Goal: Complete application form: Complete application form

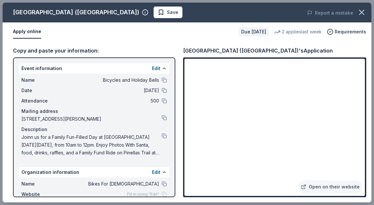
scroll to position [130, 0]
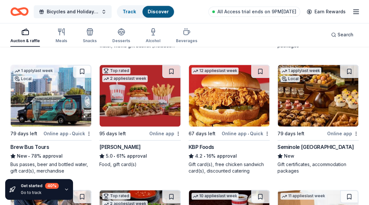
scroll to position [551, 0]
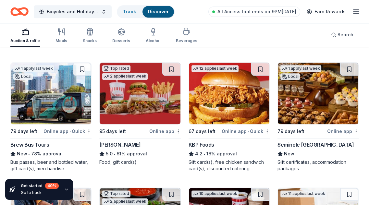
click at [49, 89] on img at bounding box center [51, 94] width 80 height 62
click at [134, 91] on img at bounding box center [140, 94] width 80 height 62
click at [217, 89] on img at bounding box center [229, 94] width 80 height 62
click at [303, 98] on img at bounding box center [318, 94] width 80 height 62
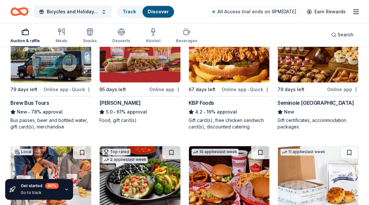
scroll to position [649, 0]
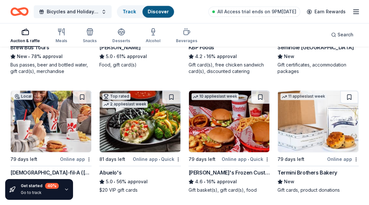
click at [54, 122] on img at bounding box center [51, 121] width 80 height 62
click at [144, 130] on img at bounding box center [140, 121] width 80 height 62
click at [236, 114] on img at bounding box center [229, 121] width 80 height 62
click at [289, 116] on img at bounding box center [318, 121] width 80 height 62
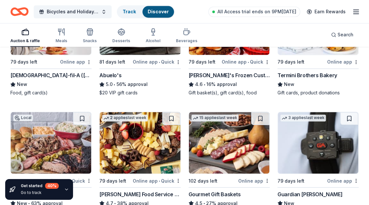
scroll to position [778, 0]
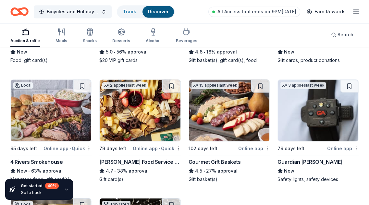
click at [49, 111] on img at bounding box center [51, 110] width 80 height 62
click at [138, 108] on img at bounding box center [140, 110] width 80 height 62
click at [205, 100] on img at bounding box center [229, 110] width 80 height 62
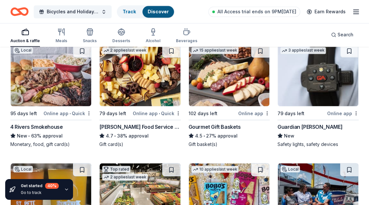
scroll to position [802, 0]
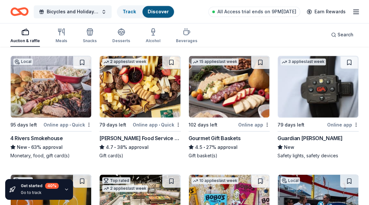
click at [308, 86] on img at bounding box center [318, 87] width 80 height 62
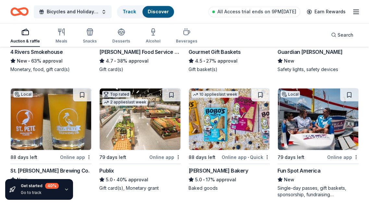
scroll to position [899, 0]
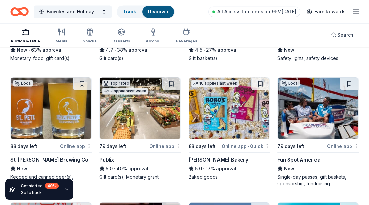
click at [60, 96] on img at bounding box center [51, 108] width 80 height 62
click at [235, 105] on img at bounding box center [229, 108] width 80 height 62
click at [305, 94] on img at bounding box center [318, 108] width 80 height 62
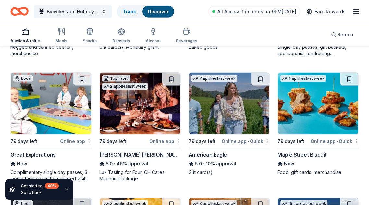
scroll to position [1062, 0]
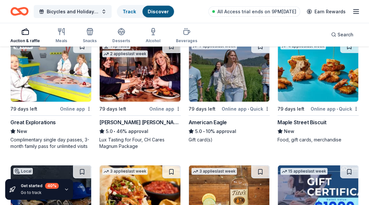
click at [43, 71] on img at bounding box center [51, 71] width 80 height 62
click at [147, 83] on img at bounding box center [140, 71] width 80 height 62
click at [228, 78] on img at bounding box center [229, 71] width 80 height 62
click at [295, 78] on img at bounding box center [318, 71] width 80 height 62
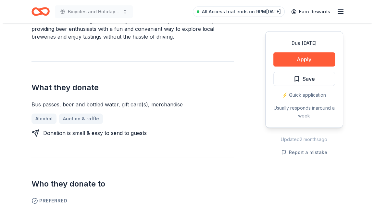
scroll to position [227, 0]
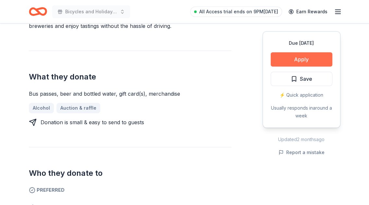
click at [291, 59] on button "Apply" at bounding box center [302, 59] width 62 height 14
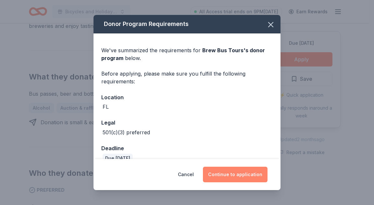
click at [235, 178] on button "Continue to application" at bounding box center [235, 175] width 65 height 16
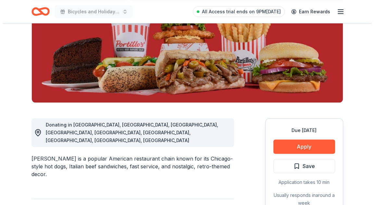
scroll to position [130, 0]
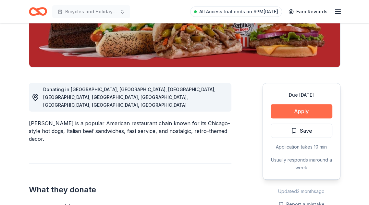
click at [293, 108] on button "Apply" at bounding box center [302, 111] width 62 height 14
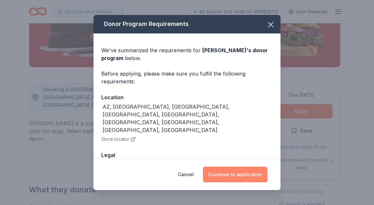
click at [237, 173] on button "Continue to application" at bounding box center [235, 175] width 65 height 16
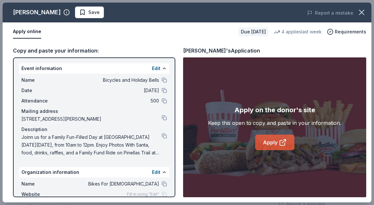
click at [275, 142] on link "Apply" at bounding box center [274, 143] width 39 height 16
click at [272, 138] on link "Apply" at bounding box center [274, 143] width 39 height 16
click at [162, 135] on button at bounding box center [164, 135] width 5 height 5
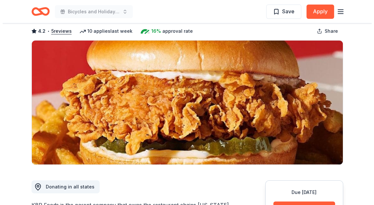
scroll to position [97, 0]
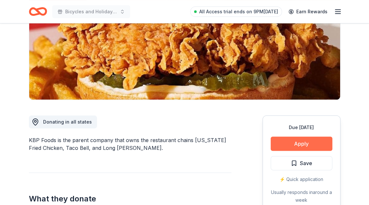
click at [290, 141] on button "Apply" at bounding box center [302, 144] width 62 height 14
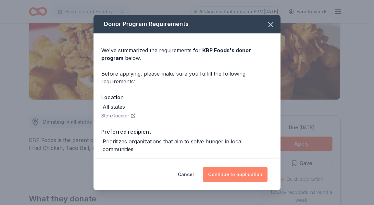
click at [228, 178] on button "Continue to application" at bounding box center [235, 175] width 65 height 16
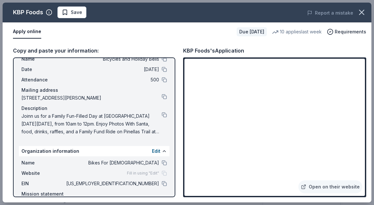
scroll to position [32, 0]
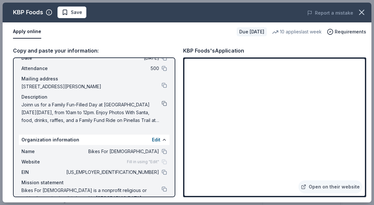
click at [162, 101] on button at bounding box center [164, 103] width 5 height 5
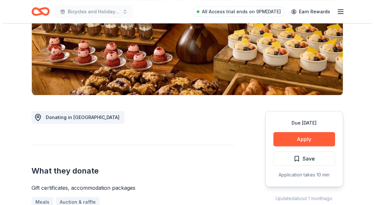
scroll to position [130, 0]
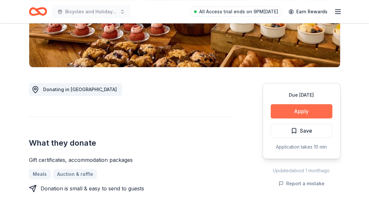
click at [294, 113] on button "Apply" at bounding box center [302, 111] width 62 height 14
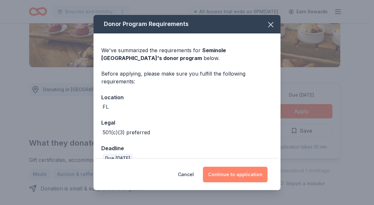
click at [237, 176] on button "Continue to application" at bounding box center [235, 175] width 65 height 16
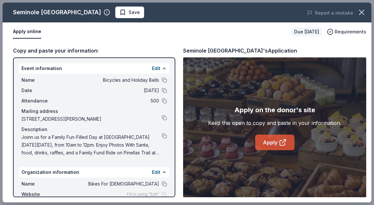
click at [279, 138] on icon at bounding box center [283, 142] width 8 height 8
click at [162, 137] on button at bounding box center [164, 135] width 5 height 5
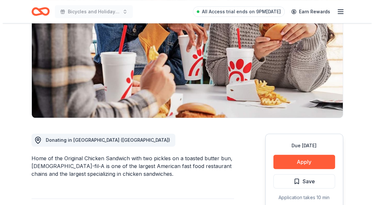
scroll to position [130, 0]
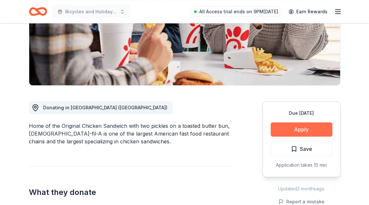
click at [288, 122] on button "Apply" at bounding box center [302, 129] width 62 height 14
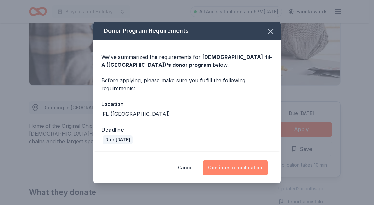
click at [222, 168] on button "Continue to application" at bounding box center [235, 168] width 65 height 16
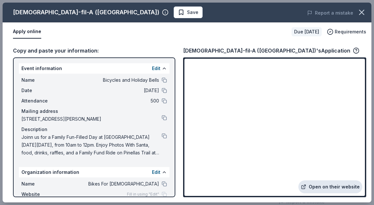
click at [319, 188] on link "Open on their website" at bounding box center [330, 186] width 64 height 13
click at [162, 137] on button at bounding box center [164, 135] width 5 height 5
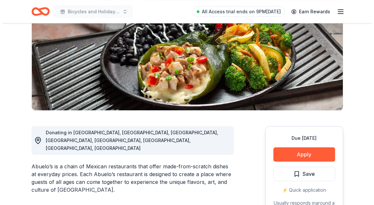
scroll to position [130, 0]
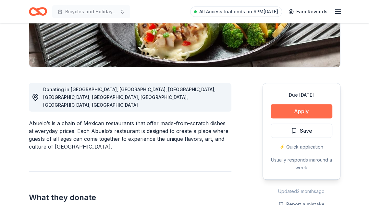
click at [286, 105] on button "Apply" at bounding box center [302, 111] width 62 height 14
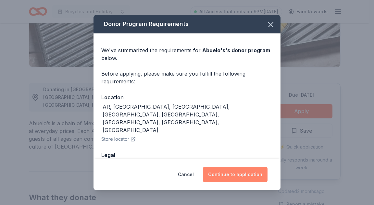
click at [221, 173] on button "Continue to application" at bounding box center [235, 175] width 65 height 16
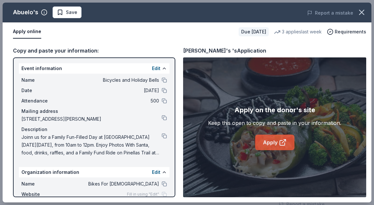
click at [274, 141] on link "Apply" at bounding box center [274, 143] width 39 height 16
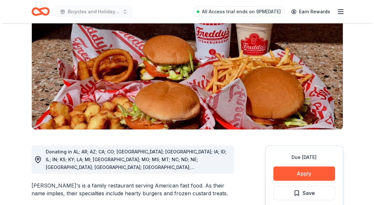
scroll to position [97, 0]
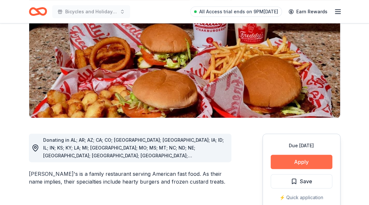
click at [304, 155] on button "Apply" at bounding box center [302, 162] width 62 height 14
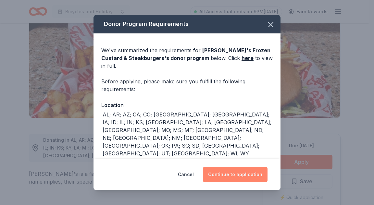
click at [257, 173] on button "Continue to application" at bounding box center [235, 175] width 65 height 16
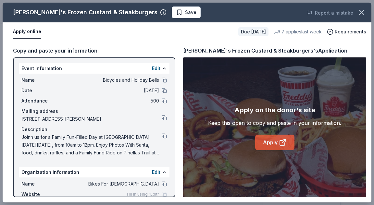
click at [283, 145] on icon at bounding box center [282, 142] width 5 height 5
click at [30, 135] on span "Joinn us for a Family Fun-Filled Day at [GEOGRAPHIC_DATA] [DATE][DATE], from 10…" at bounding box center [91, 144] width 140 height 23
click at [162, 173] on button at bounding box center [164, 172] width 5 height 5
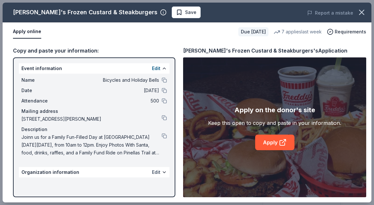
click at [158, 173] on button "Edit" at bounding box center [156, 172] width 8 height 8
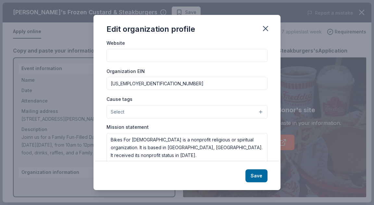
scroll to position [96, 0]
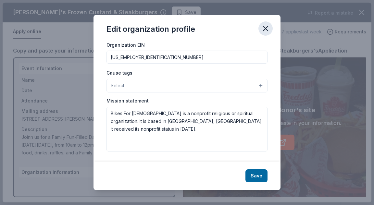
click at [265, 29] on icon "button" at bounding box center [265, 28] width 9 height 9
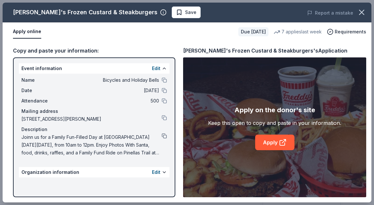
click at [163, 136] on button at bounding box center [164, 135] width 5 height 5
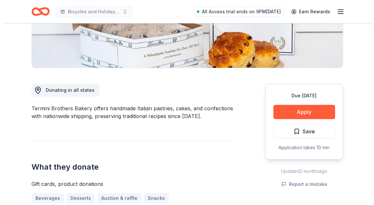
scroll to position [130, 0]
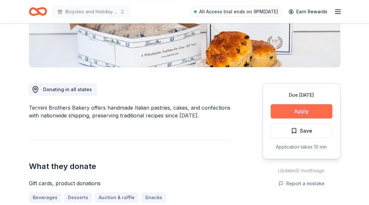
click at [289, 114] on button "Apply" at bounding box center [302, 111] width 62 height 14
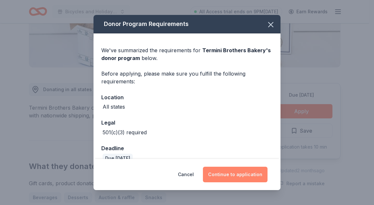
click at [236, 177] on button "Continue to application" at bounding box center [235, 175] width 65 height 16
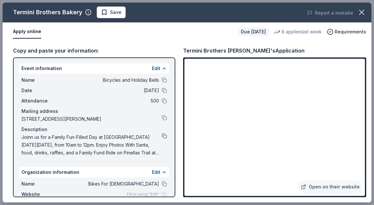
click at [162, 136] on button at bounding box center [164, 135] width 5 height 5
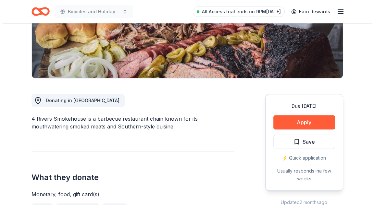
scroll to position [130, 0]
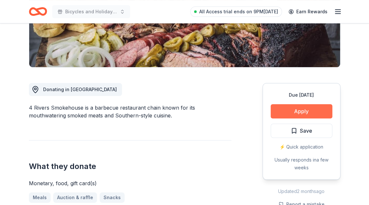
click at [301, 116] on button "Apply" at bounding box center [302, 111] width 62 height 14
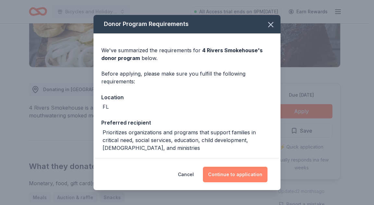
click at [232, 176] on button "Continue to application" at bounding box center [235, 175] width 65 height 16
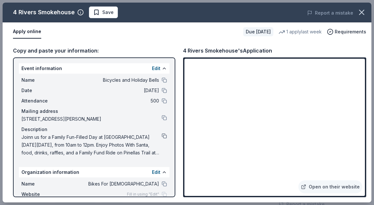
click at [162, 133] on button at bounding box center [164, 135] width 5 height 5
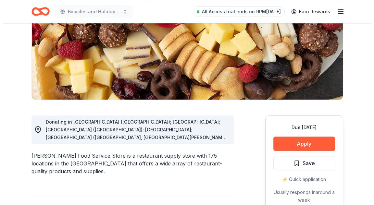
scroll to position [130, 0]
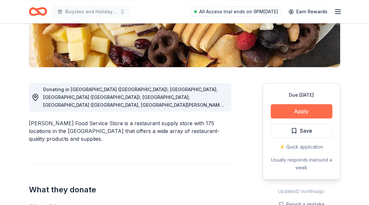
click at [294, 114] on button "Apply" at bounding box center [302, 111] width 62 height 14
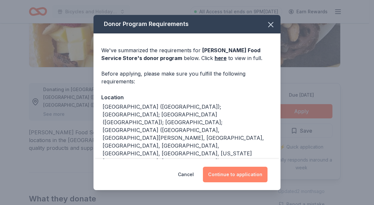
click at [235, 173] on button "Continue to application" at bounding box center [235, 175] width 65 height 16
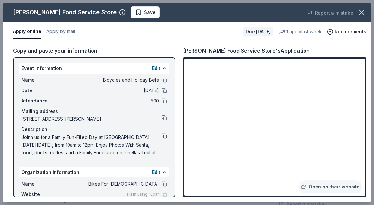
click at [162, 135] on button at bounding box center [164, 135] width 5 height 5
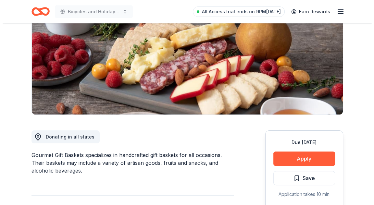
scroll to position [97, 0]
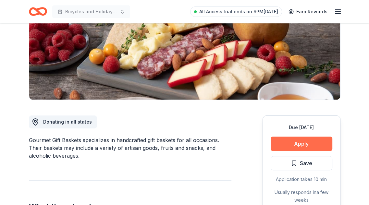
click at [300, 145] on button "Apply" at bounding box center [302, 144] width 62 height 14
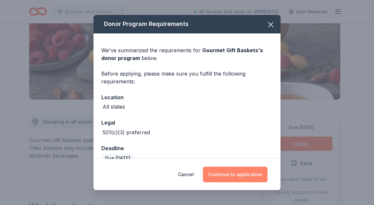
click at [225, 174] on button "Continue to application" at bounding box center [235, 175] width 65 height 16
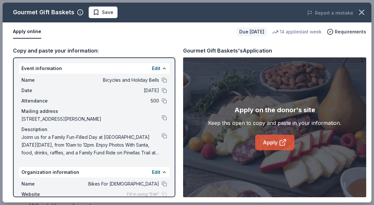
click at [284, 141] on icon at bounding box center [283, 142] width 8 height 8
click at [155, 136] on span "Joinn us for a Family Fun-Filled Day at [GEOGRAPHIC_DATA] [DATE][DATE], from 10…" at bounding box center [91, 144] width 140 height 23
click at [162, 134] on button at bounding box center [164, 135] width 5 height 5
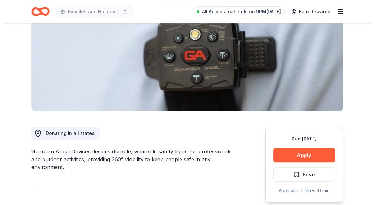
scroll to position [97, 0]
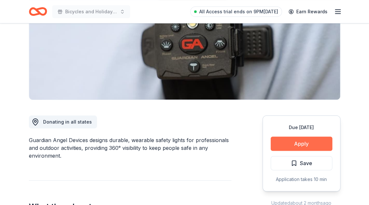
click at [285, 144] on button "Apply" at bounding box center [302, 144] width 62 height 14
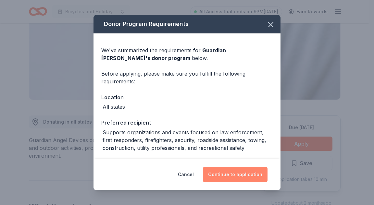
click at [245, 178] on button "Continue to application" at bounding box center [235, 175] width 65 height 16
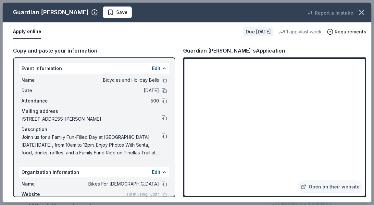
click at [162, 137] on button at bounding box center [164, 135] width 5 height 5
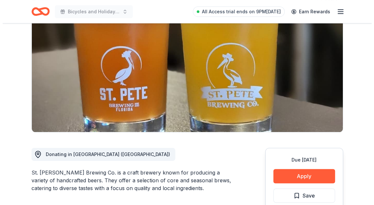
scroll to position [97, 0]
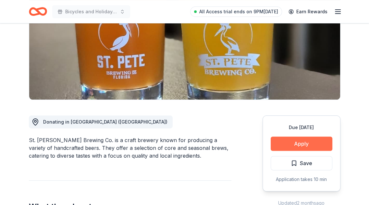
click at [284, 143] on button "Apply" at bounding box center [302, 144] width 62 height 14
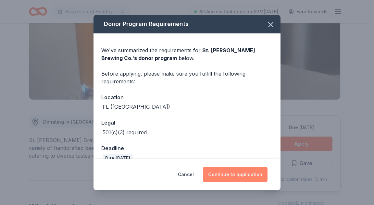
click at [235, 171] on button "Continue to application" at bounding box center [235, 175] width 65 height 16
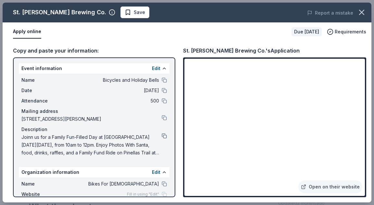
click at [162, 135] on button at bounding box center [164, 135] width 5 height 5
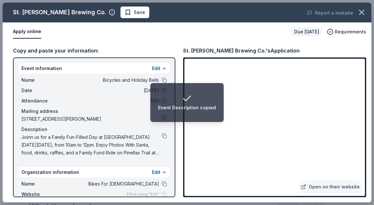
click at [205, 102] on div "Event Description copied" at bounding box center [187, 102] width 58 height 18
click at [206, 102] on div "Event Description copied" at bounding box center [187, 102] width 58 height 18
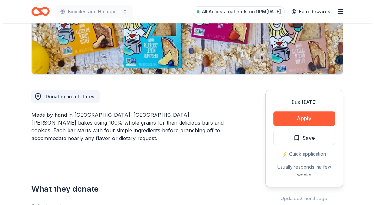
scroll to position [162, 0]
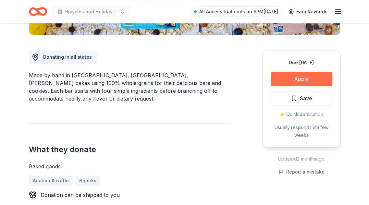
click at [286, 79] on button "Apply" at bounding box center [302, 79] width 62 height 14
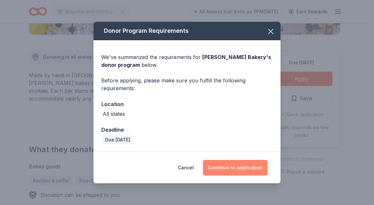
click at [244, 163] on button "Continue to application" at bounding box center [235, 168] width 65 height 16
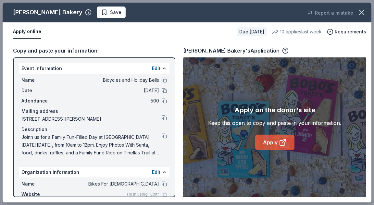
click at [281, 140] on icon at bounding box center [283, 142] width 8 height 8
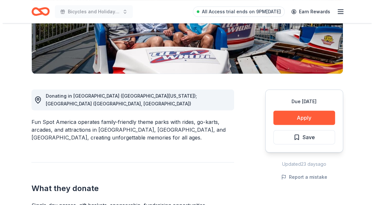
scroll to position [130, 0]
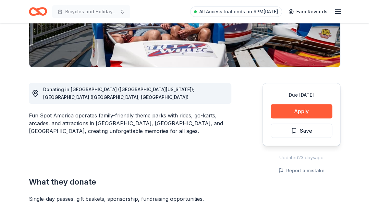
click at [302, 120] on div "Due in 79 days Apply Save" at bounding box center [301, 114] width 78 height 63
click at [301, 111] on button "Apply" at bounding box center [302, 111] width 62 height 14
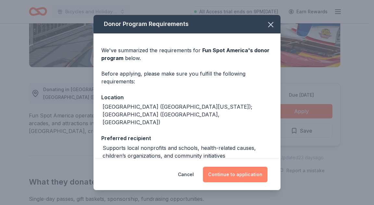
click at [249, 170] on button "Continue to application" at bounding box center [235, 175] width 65 height 16
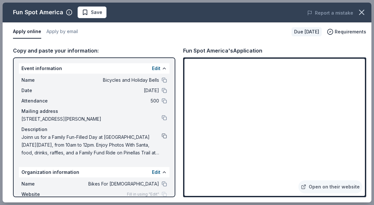
drag, startPoint x: 185, startPoint y: 157, endPoint x: 159, endPoint y: 136, distance: 33.2
click at [162, 136] on button at bounding box center [164, 135] width 5 height 5
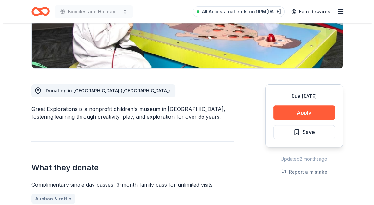
scroll to position [130, 0]
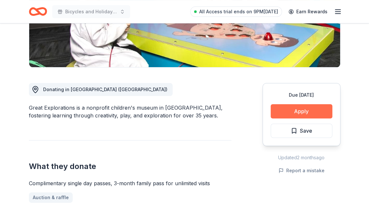
click at [296, 110] on button "Apply" at bounding box center [302, 111] width 62 height 14
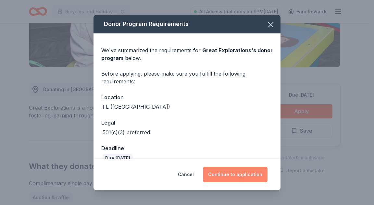
click at [232, 170] on button "Continue to application" at bounding box center [235, 175] width 65 height 16
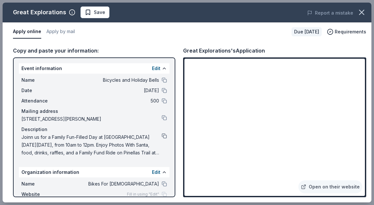
click at [162, 134] on button at bounding box center [164, 135] width 5 height 5
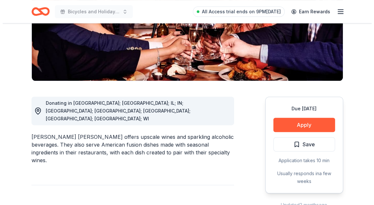
scroll to position [162, 0]
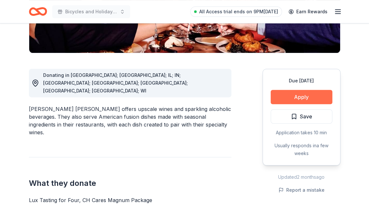
click at [292, 90] on button "Apply" at bounding box center [302, 97] width 62 height 14
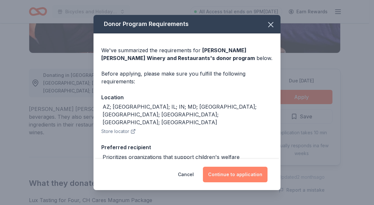
click at [224, 174] on button "Continue to application" at bounding box center [235, 175] width 65 height 16
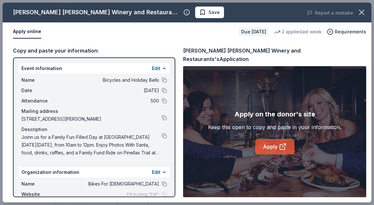
click at [267, 139] on link "Apply" at bounding box center [274, 147] width 39 height 16
click at [159, 131] on div "Description" at bounding box center [93, 130] width 145 height 8
click at [162, 134] on button at bounding box center [164, 135] width 5 height 5
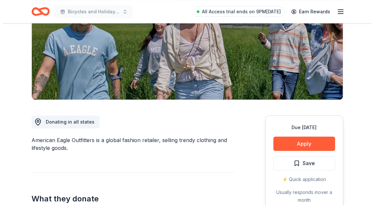
scroll to position [162, 0]
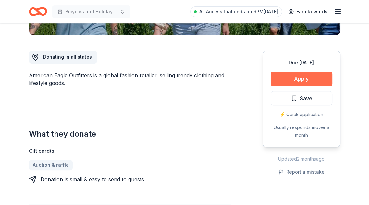
click at [293, 81] on button "Apply" at bounding box center [302, 79] width 62 height 14
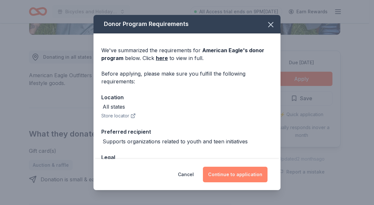
click at [221, 169] on button "Continue to application" at bounding box center [235, 175] width 65 height 16
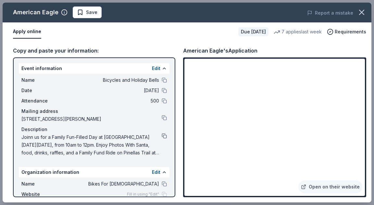
click at [162, 137] on button at bounding box center [164, 135] width 5 height 5
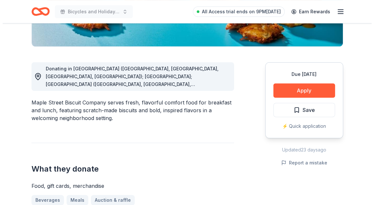
scroll to position [162, 0]
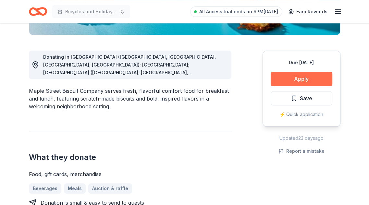
click at [298, 78] on button "Apply" at bounding box center [302, 79] width 62 height 14
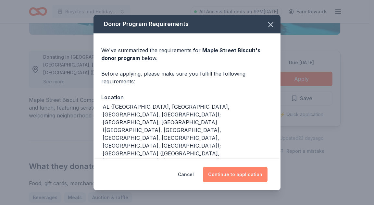
click at [236, 179] on button "Continue to application" at bounding box center [235, 175] width 65 height 16
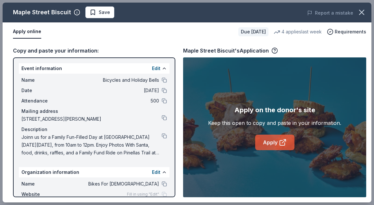
click at [258, 134] on div "Apply on the donor's site Keep this open to copy and paste in your information.…" at bounding box center [274, 127] width 133 height 45
click at [263, 138] on link "Apply" at bounding box center [274, 143] width 39 height 16
click at [162, 139] on div "Name Bicycles and Holiday Bells Date 12/06/25 Attendance 500 Mailing address 25…" at bounding box center [94, 117] width 150 height 86
click at [162, 135] on button at bounding box center [164, 135] width 5 height 5
